Goal: Check status

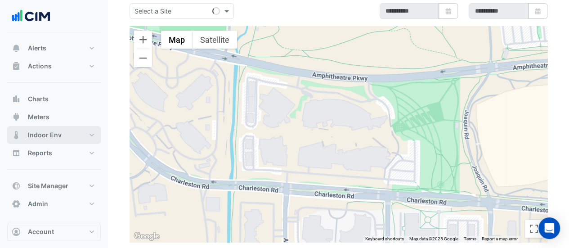
scroll to position [79, 0]
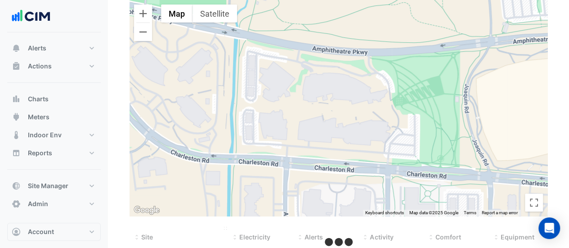
type input "**********"
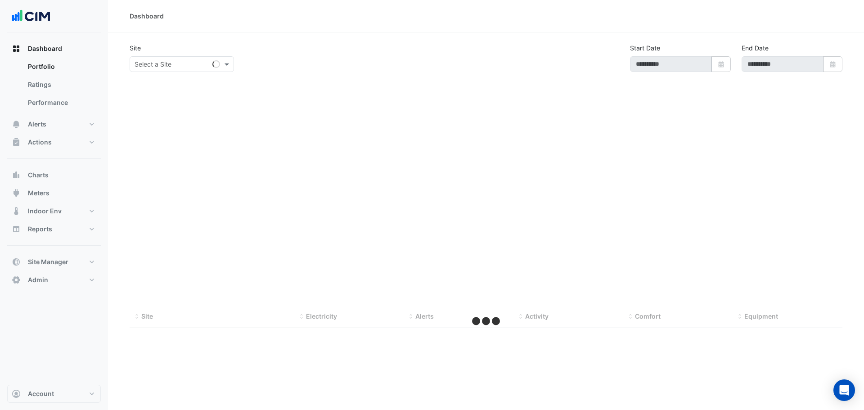
type input "**********"
